Goal: Transaction & Acquisition: Purchase product/service

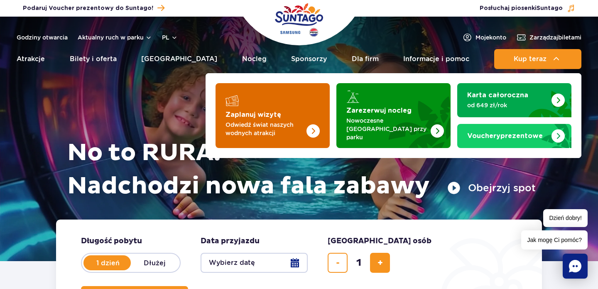
click at [287, 117] on img "Zaplanuj wizytę" at bounding box center [297, 115] width 66 height 65
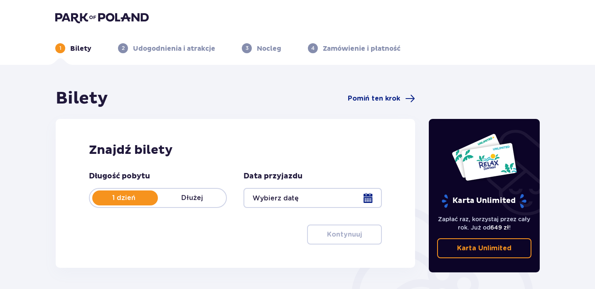
scroll to position [54, 0]
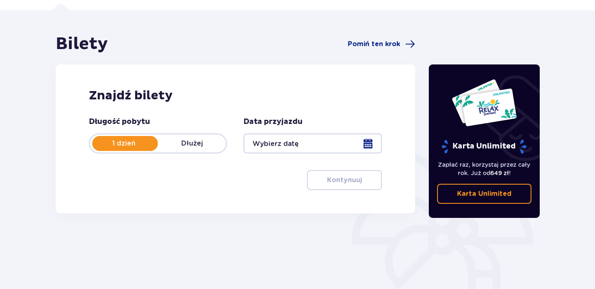
click at [328, 147] on div at bounding box center [312, 143] width 138 height 20
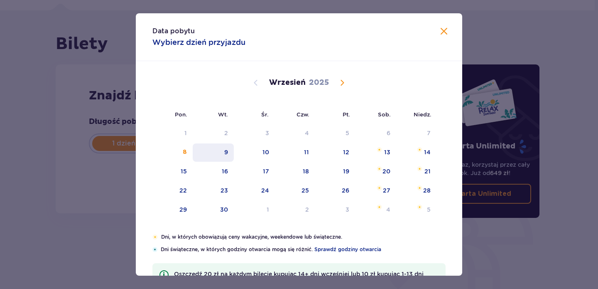
click at [225, 155] on div "9" at bounding box center [226, 152] width 4 height 8
type input "[DATE]"
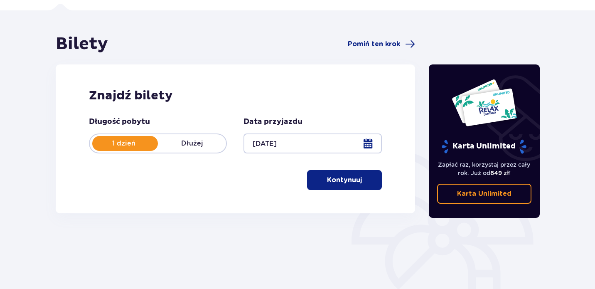
click at [327, 184] on p "Kontynuuj" at bounding box center [344, 179] width 35 height 9
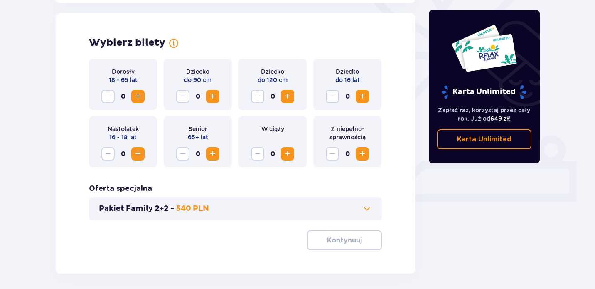
scroll to position [231, 0]
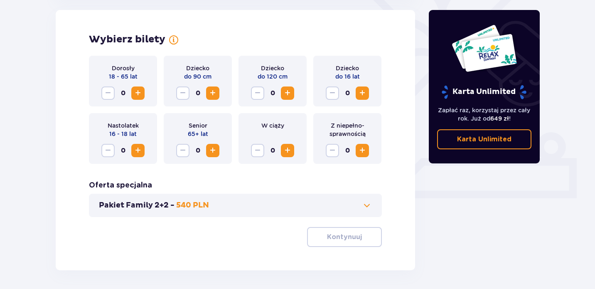
click at [136, 93] on span "Increase" at bounding box center [138, 93] width 10 height 10
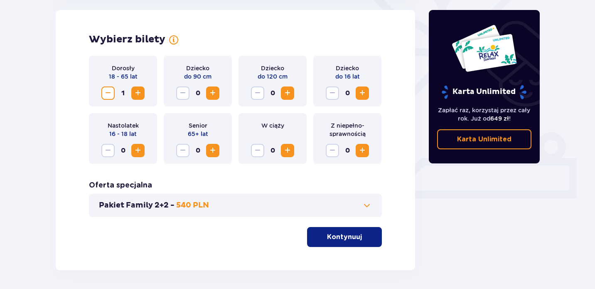
click at [136, 93] on span "Increase" at bounding box center [138, 93] width 10 height 10
click at [212, 93] on span "Increase" at bounding box center [213, 93] width 10 height 10
click at [284, 92] on span "Increase" at bounding box center [287, 93] width 10 height 10
click at [366, 87] on button "Increase" at bounding box center [361, 92] width 13 height 13
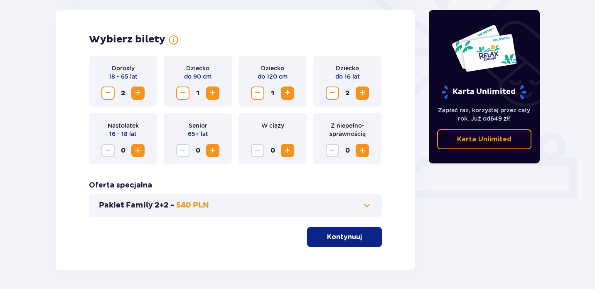
click at [334, 236] on p "Kontynuuj" at bounding box center [344, 236] width 35 height 9
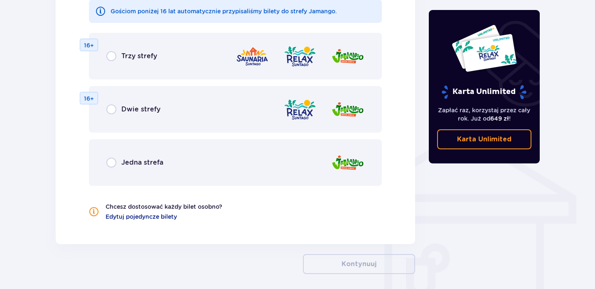
scroll to position [561, 0]
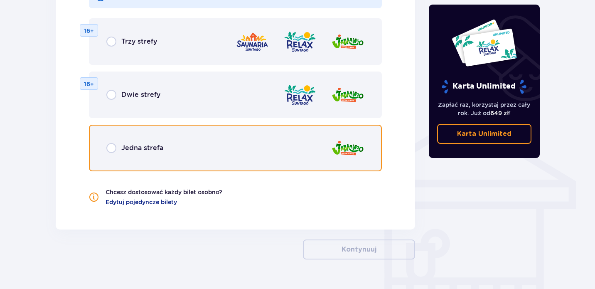
click at [112, 147] on input "radio" at bounding box center [111, 148] width 10 height 10
radio input "true"
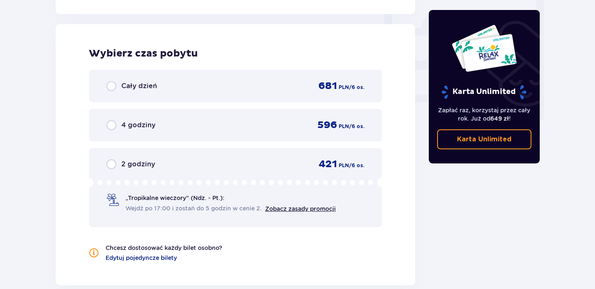
scroll to position [780, 0]
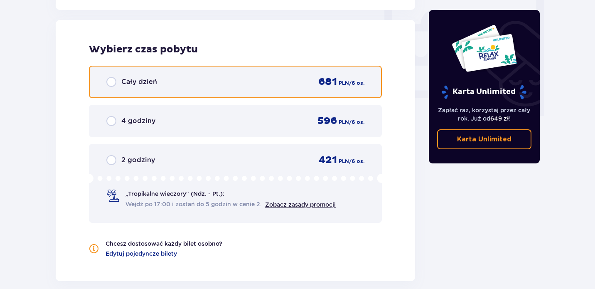
click at [111, 80] on input "radio" at bounding box center [111, 82] width 10 height 10
radio input "true"
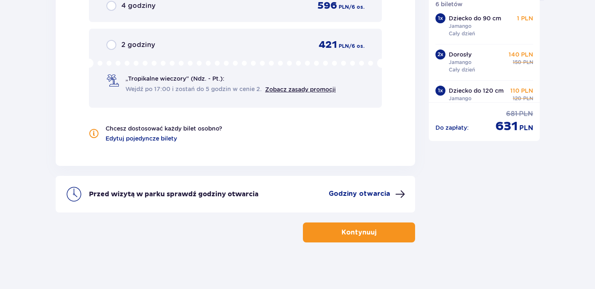
scroll to position [898, 0]
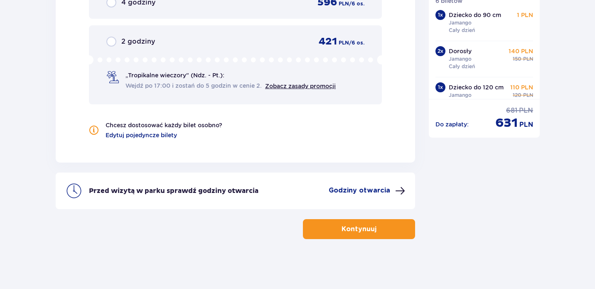
click at [352, 227] on p "Kontynuuj" at bounding box center [358, 228] width 35 height 9
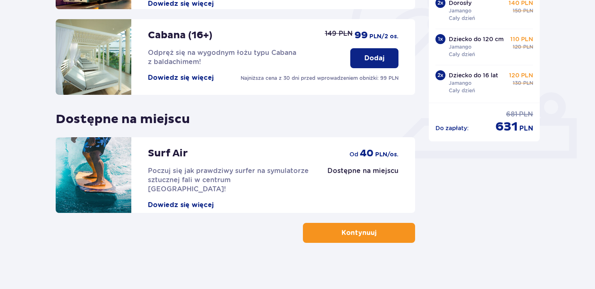
scroll to position [274, 0]
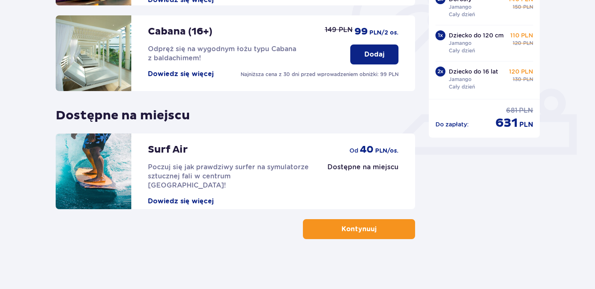
click at [319, 227] on button "Kontynuuj" at bounding box center [359, 229] width 112 height 20
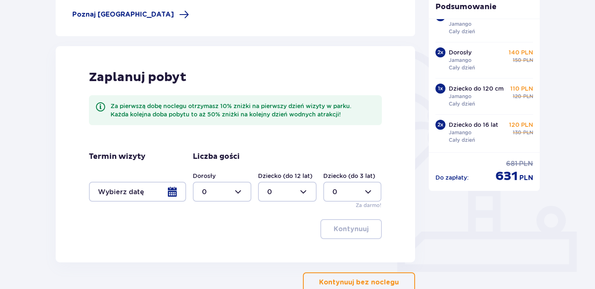
scroll to position [211, 0]
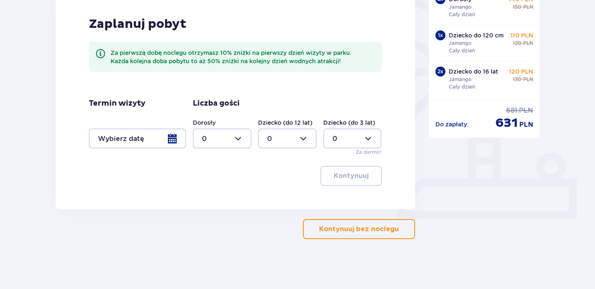
click at [336, 223] on button "Kontynuuj bez noclegu" at bounding box center [359, 229] width 112 height 20
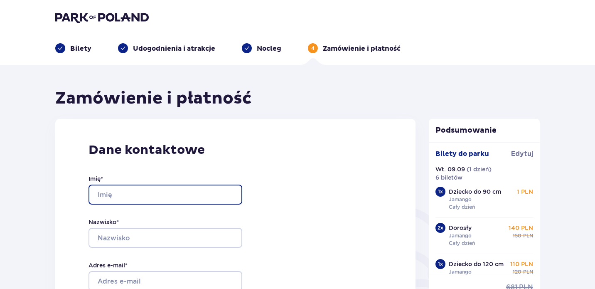
click at [132, 192] on input "Imię *" at bounding box center [165, 194] width 154 height 20
type input "[PERSON_NAME]"
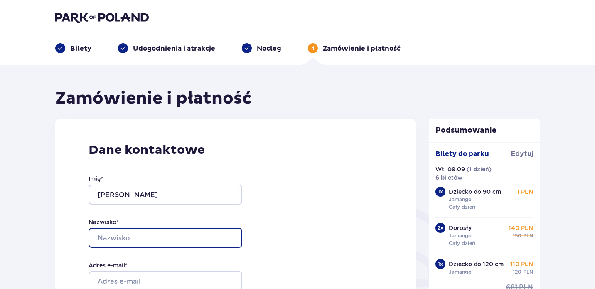
click at [115, 233] on input "Nazwisko *" at bounding box center [165, 238] width 154 height 20
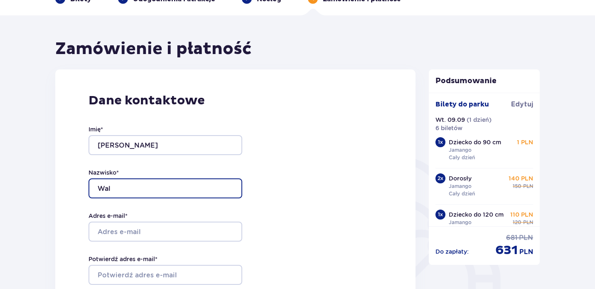
scroll to position [53, 0]
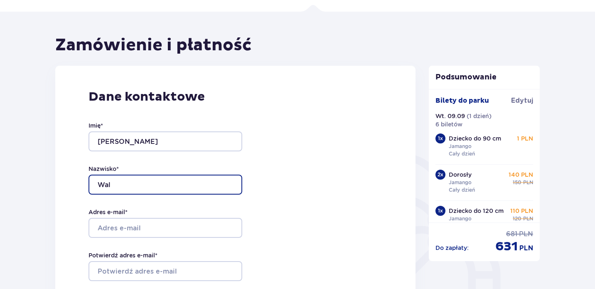
type input "Wal"
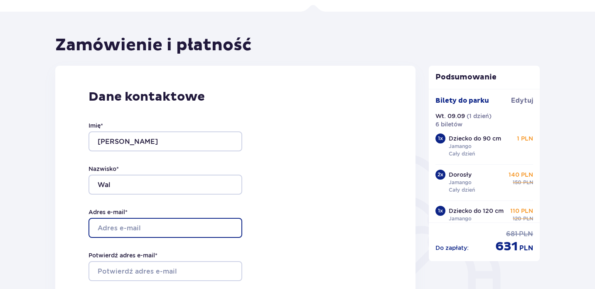
click at [110, 228] on input "Adres e-mail *" at bounding box center [165, 228] width 154 height 20
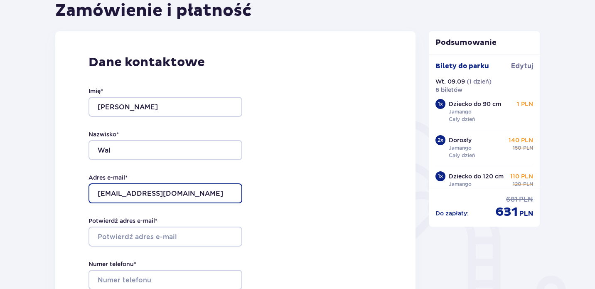
scroll to position [88, 0]
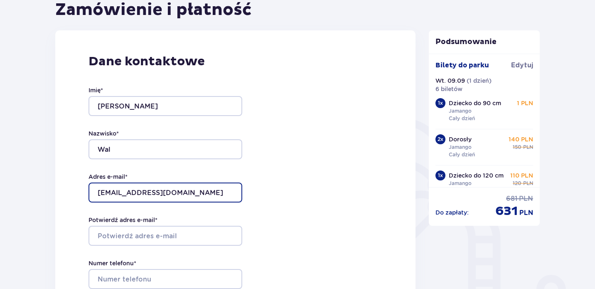
type input "[EMAIL_ADDRESS][DOMAIN_NAME]"
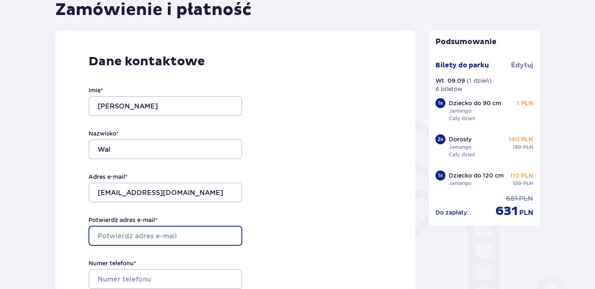
click at [134, 231] on input "Potwierdź adres e-mail *" at bounding box center [165, 235] width 154 height 20
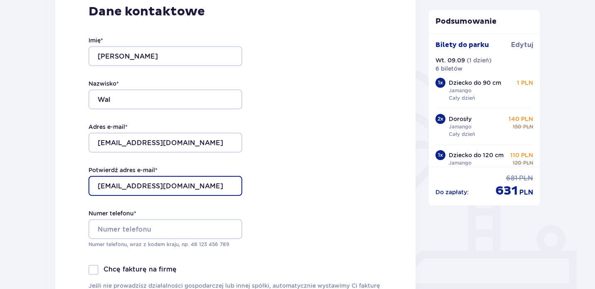
scroll to position [141, 0]
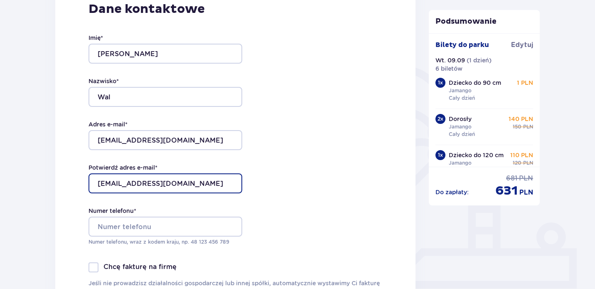
type input "[EMAIL_ADDRESS][DOMAIN_NAME]"
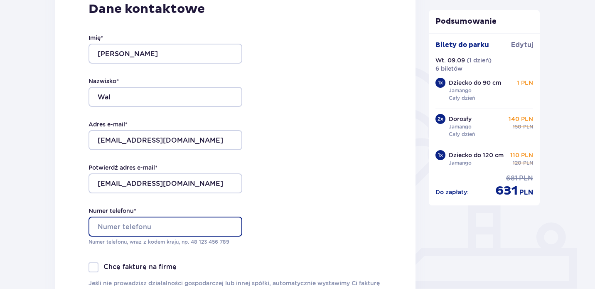
click at [118, 225] on input "Numer telefonu *" at bounding box center [165, 226] width 154 height 20
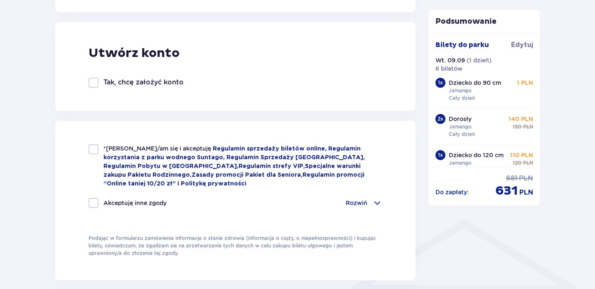
scroll to position [453, 0]
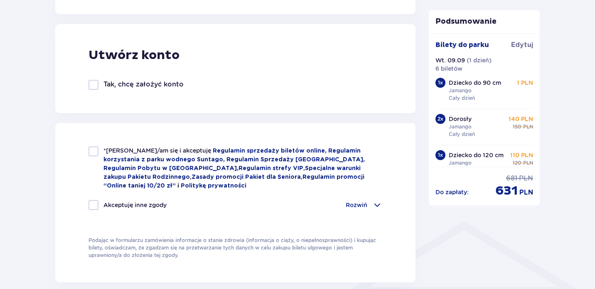
type input "516755856"
click at [94, 152] on div at bounding box center [93, 151] width 10 height 10
checkbox input "true"
click at [95, 208] on div at bounding box center [93, 205] width 10 height 10
checkbox input "true"
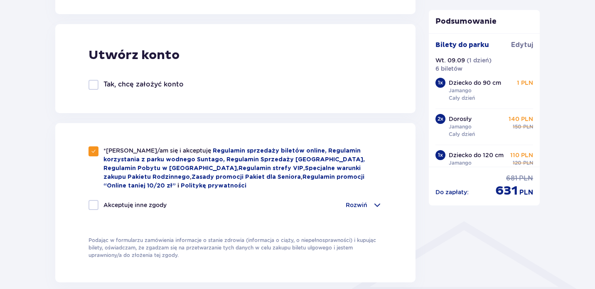
checkbox input "true"
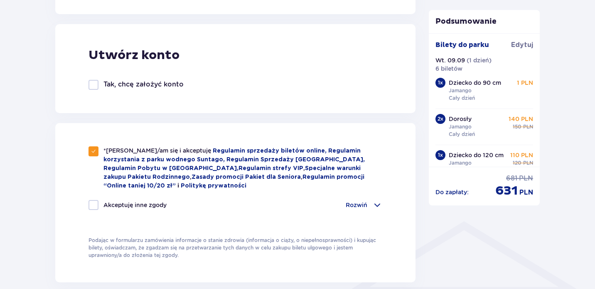
checkbox input "true"
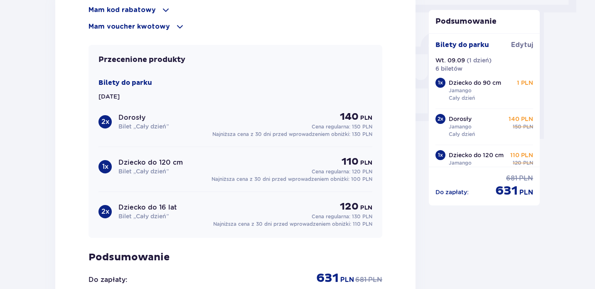
scroll to position [903, 0]
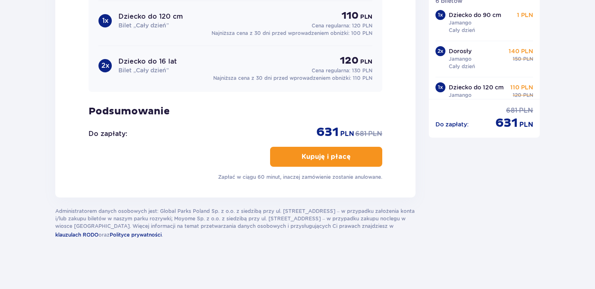
click at [353, 161] on span "button" at bounding box center [352, 157] width 10 height 10
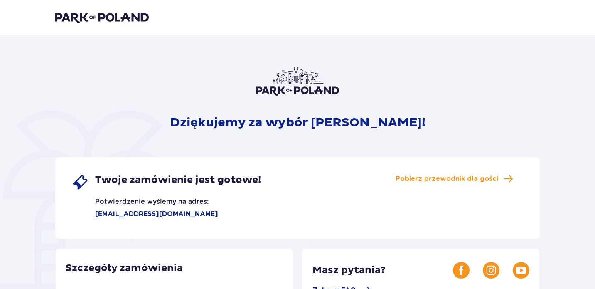
click at [278, 176] on div "Twoje zamówienie jest gotowe! Potwierdzenie wyślemy na adres: aga.gwi@interia.p…" at bounding box center [297, 197] width 484 height 81
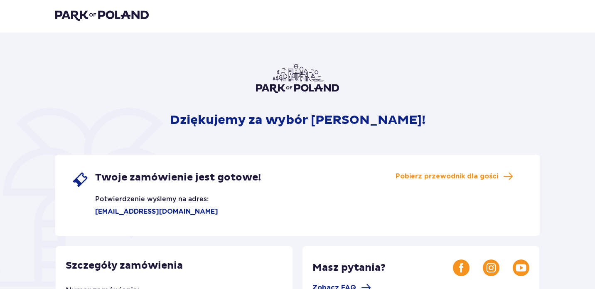
scroll to position [3, 0]
